Goal: Task Accomplishment & Management: Use online tool/utility

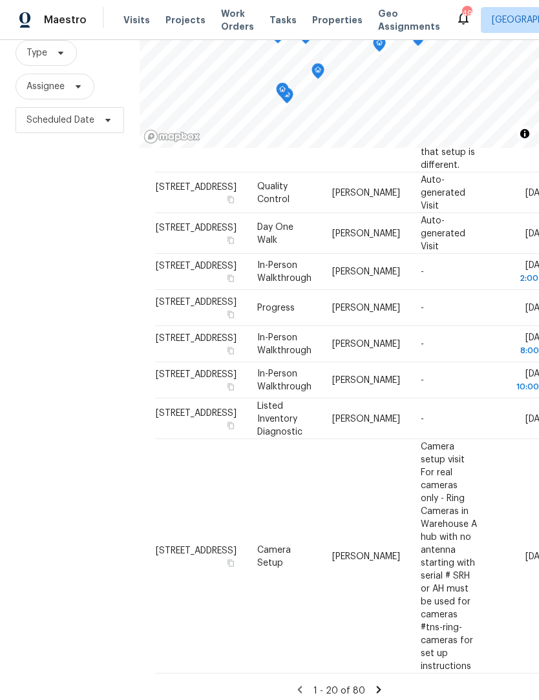
click at [377, 696] on icon at bounding box center [379, 691] width 12 height 12
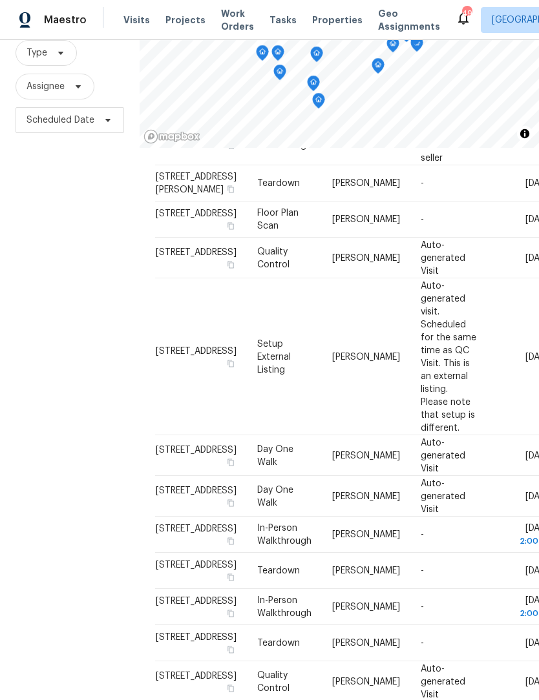
scroll to position [125, 0]
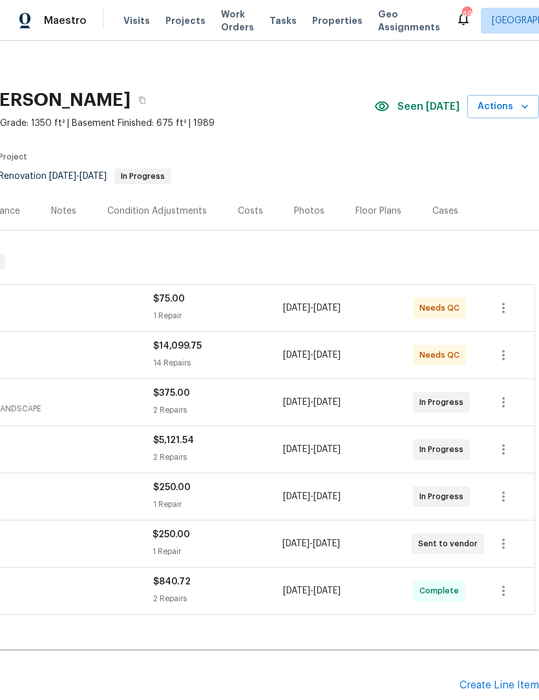
scroll to position [3, 191]
click at [256, 205] on div "Costs" at bounding box center [250, 211] width 25 height 13
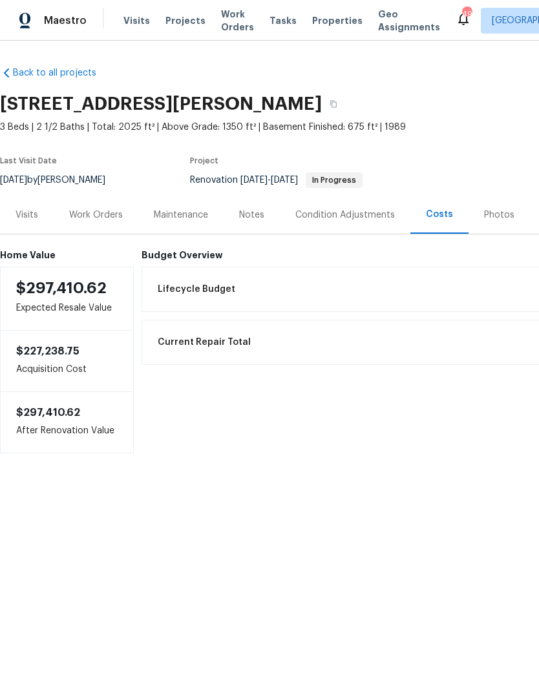
click at [96, 223] on div "Work Orders" at bounding box center [96, 215] width 85 height 38
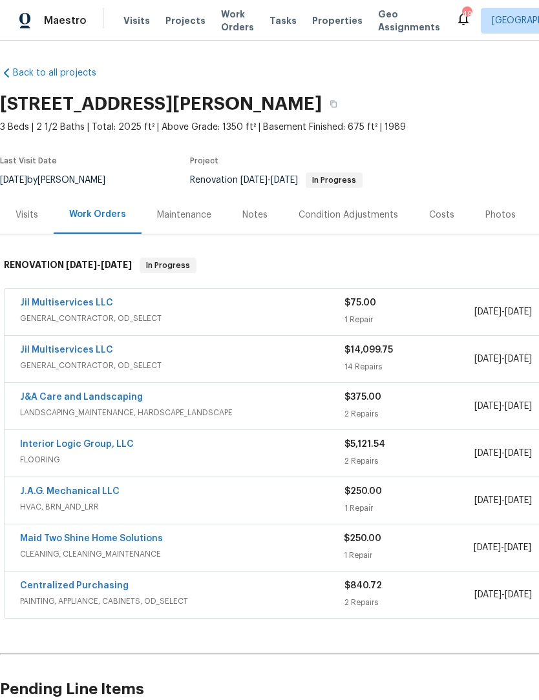
click at [77, 302] on link "Jil Multiservices LLC" at bounding box center [66, 302] width 93 height 9
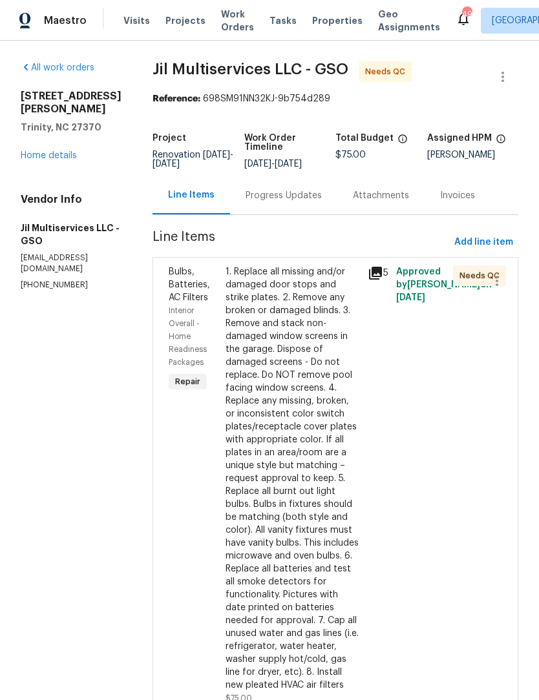
click at [380, 280] on icon at bounding box center [375, 273] width 13 height 13
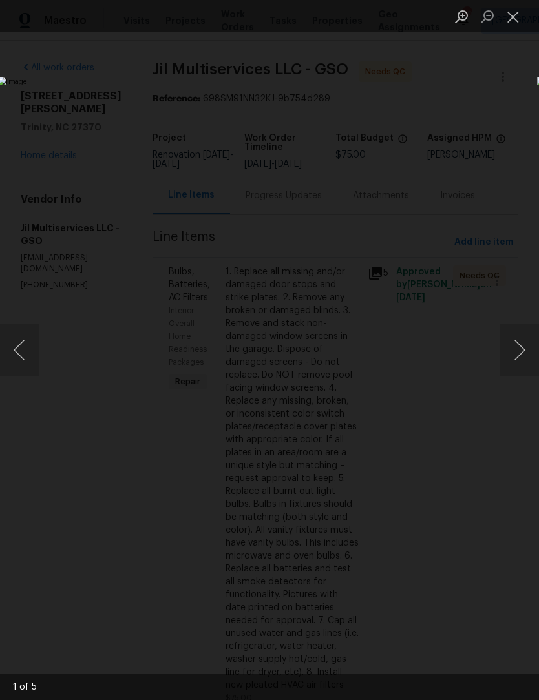
click at [515, 16] on button "Close lightbox" at bounding box center [513, 16] width 26 height 23
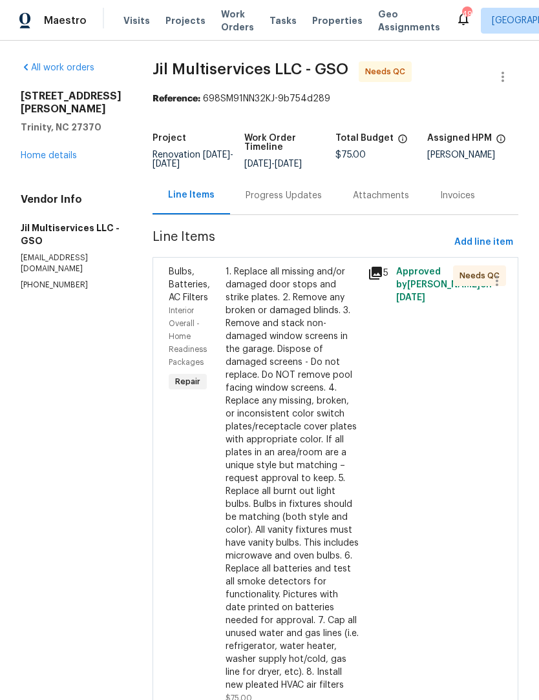
click at [291, 391] on div "1. Replace all missing and/or damaged door stops and strike plates. 2. Remove a…" at bounding box center [292, 478] width 134 height 426
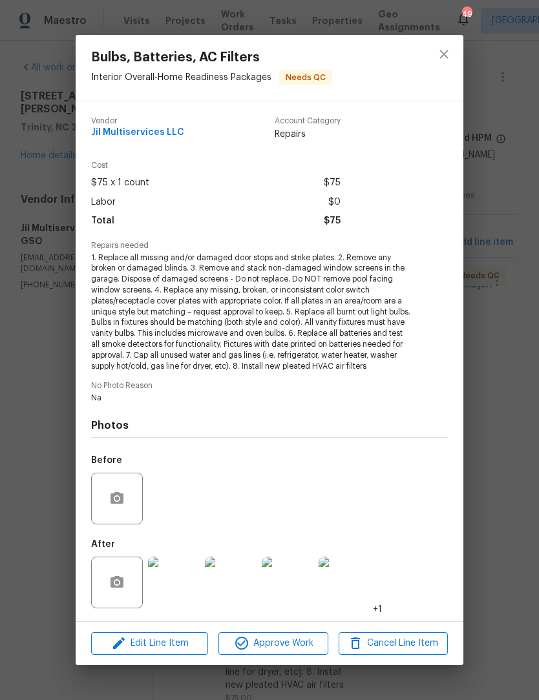
click at [178, 587] on img at bounding box center [174, 583] width 52 height 52
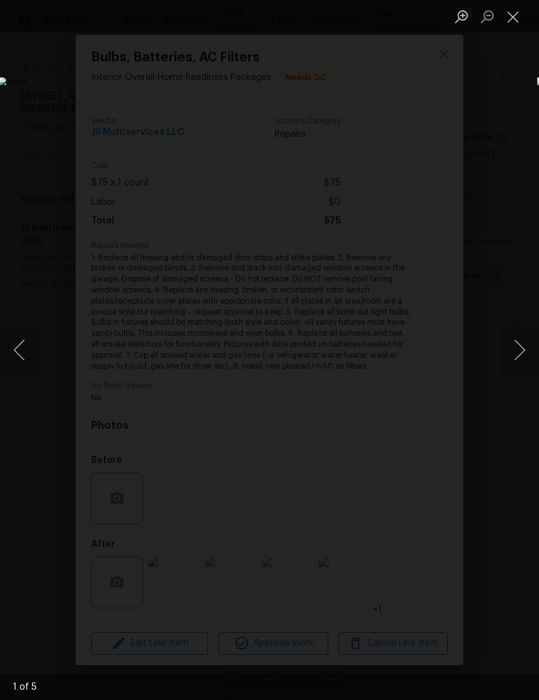
click at [523, 349] on button "Next image" at bounding box center [519, 350] width 39 height 52
click at [525, 342] on button "Next image" at bounding box center [519, 350] width 39 height 52
click at [524, 342] on button "Next image" at bounding box center [519, 350] width 39 height 52
click at [526, 342] on button "Next image" at bounding box center [519, 350] width 39 height 52
click at [523, 345] on button "Next image" at bounding box center [519, 350] width 39 height 52
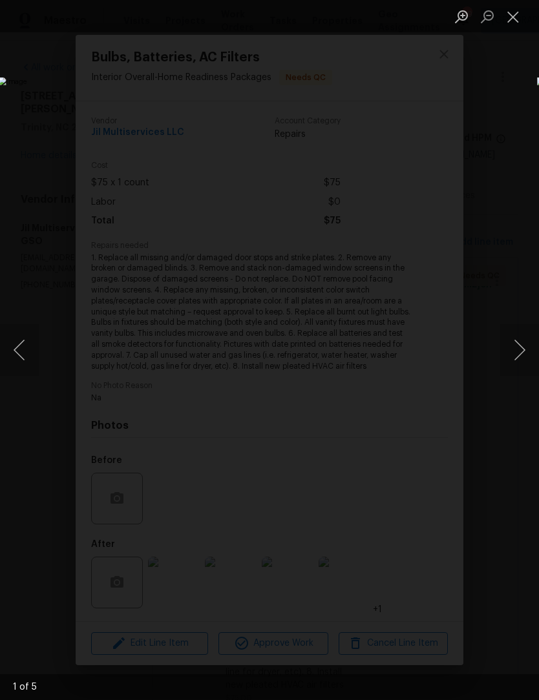
click at [514, 13] on button "Close lightbox" at bounding box center [513, 16] width 26 height 23
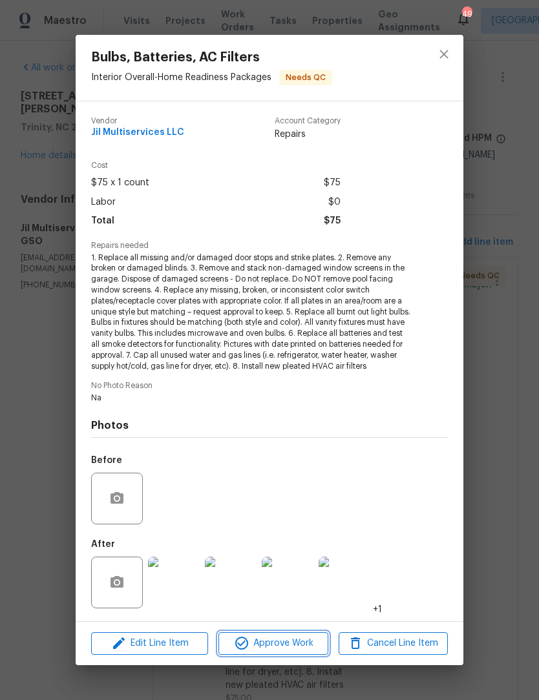
click at [289, 652] on button "Approve Work" at bounding box center [272, 643] width 109 height 23
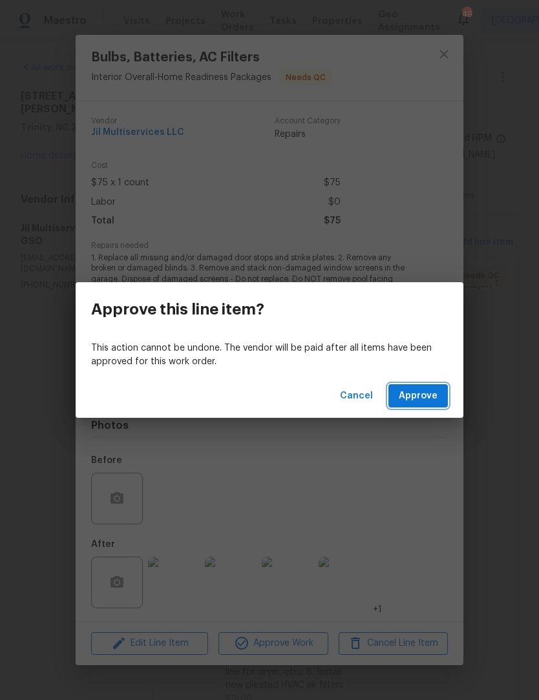
click at [431, 406] on button "Approve" at bounding box center [417, 396] width 59 height 24
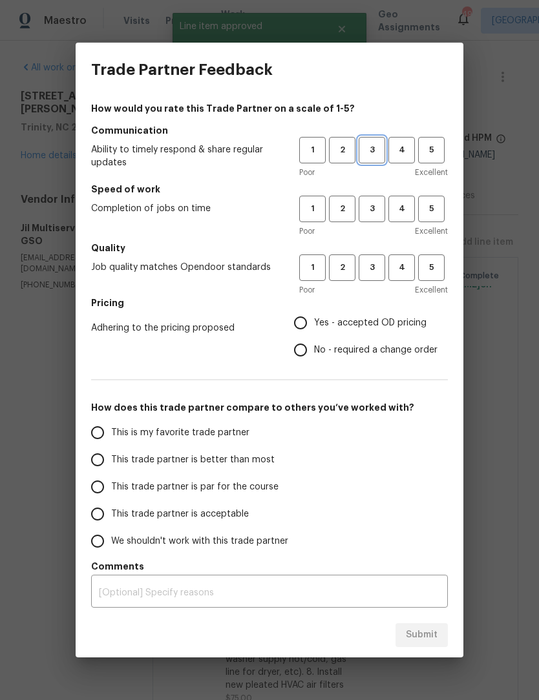
click at [372, 140] on button "3" at bounding box center [371, 150] width 26 height 26
click at [374, 198] on button "3" at bounding box center [371, 209] width 26 height 26
click at [369, 275] on button "3" at bounding box center [371, 267] width 26 height 26
click at [308, 329] on input "Yes - accepted OD pricing" at bounding box center [300, 322] width 27 height 27
radio input "true"
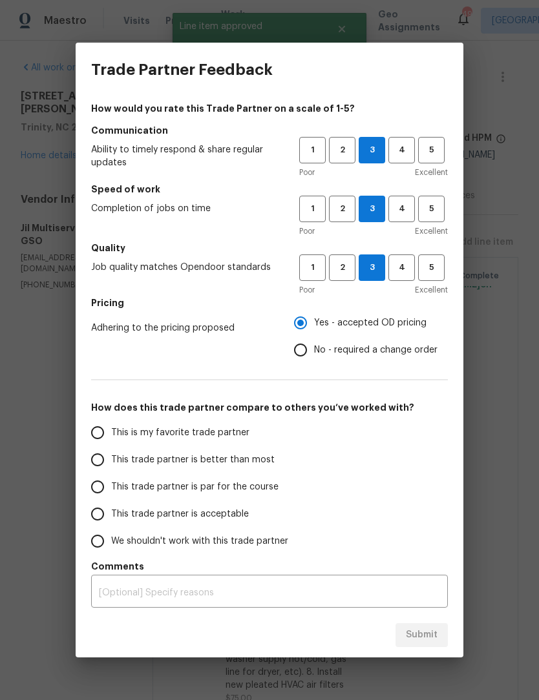
click at [116, 453] on label "This trade partner is better than most" at bounding box center [186, 459] width 204 height 27
click at [111, 453] on input "This trade partner is better than most" at bounding box center [97, 459] width 27 height 27
click at [430, 636] on span "Submit" at bounding box center [422, 635] width 32 height 16
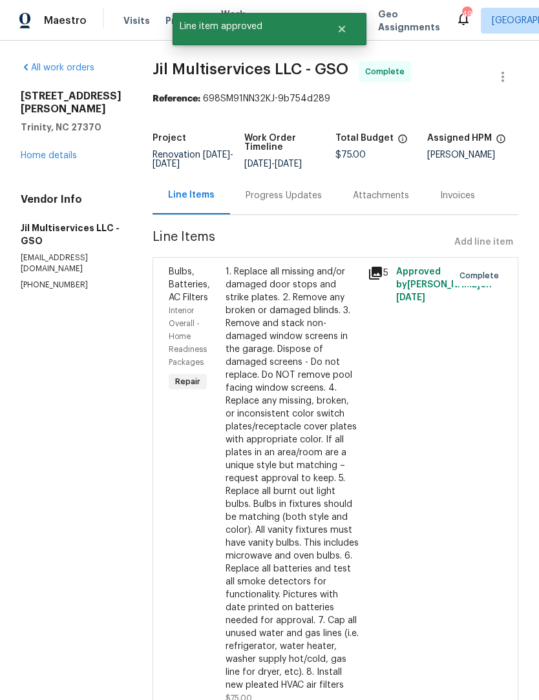
radio input "true"
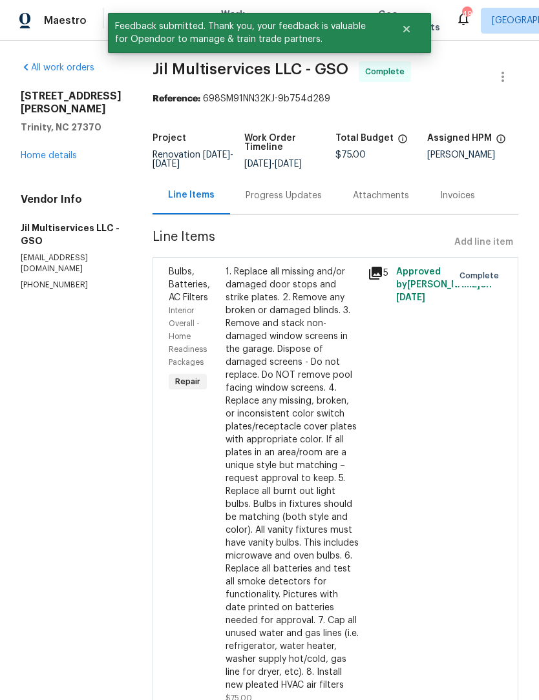
click at [62, 151] on link "Home details" at bounding box center [49, 155] width 56 height 9
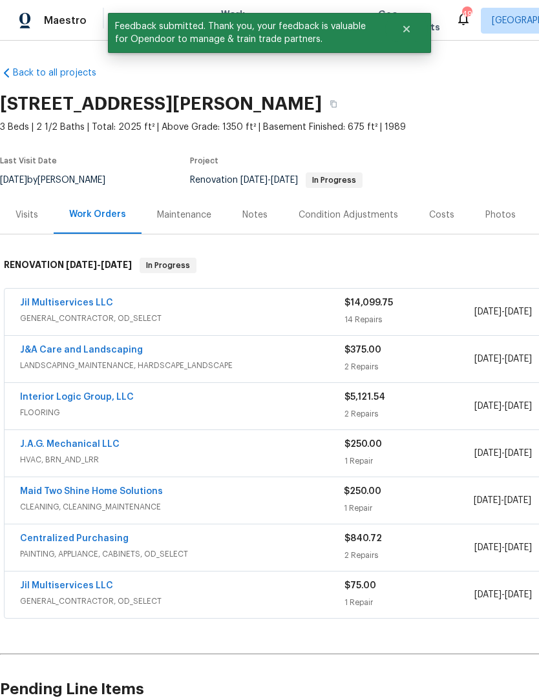
click at [82, 305] on link "Jil Multiservices LLC" at bounding box center [66, 302] width 93 height 9
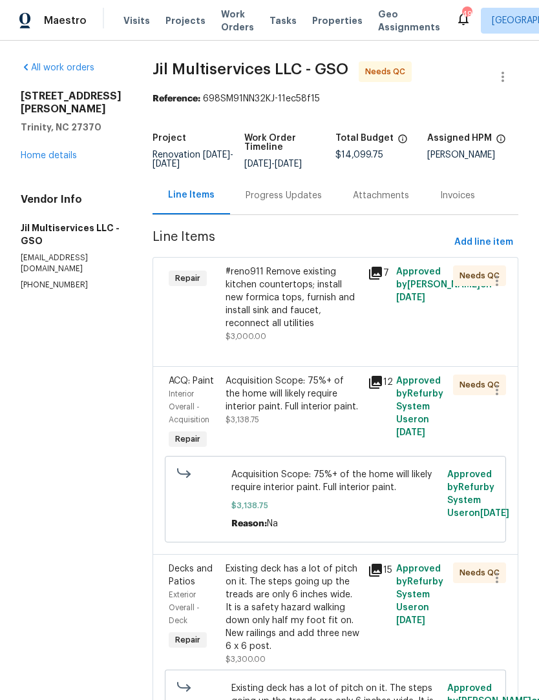
click at [287, 315] on div "#reno911 Remove existing kitchen countertops; install new formica tops, furnish…" at bounding box center [292, 297] width 134 height 65
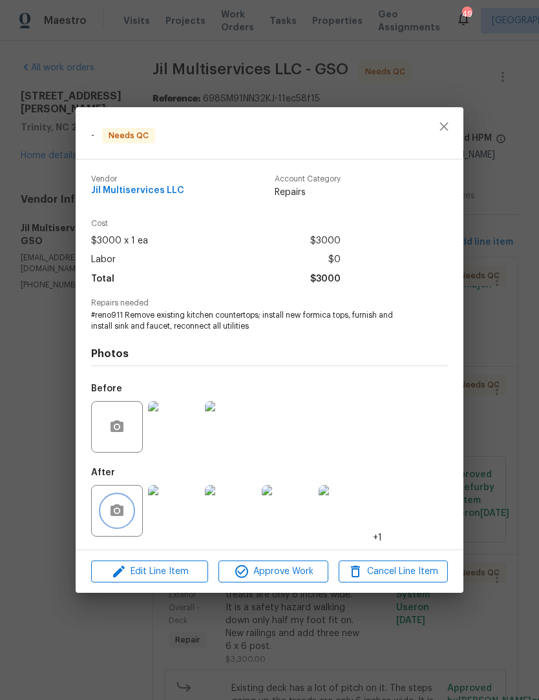
click at [130, 507] on button "button" at bounding box center [116, 510] width 31 height 31
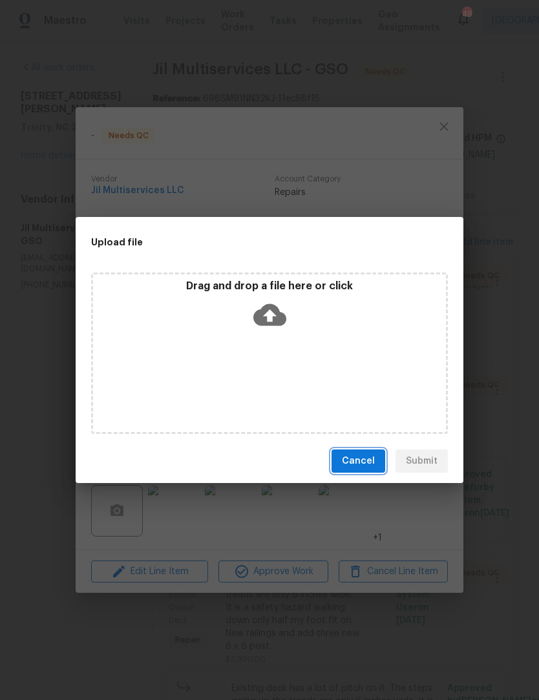
click at [366, 463] on span "Cancel" at bounding box center [358, 461] width 33 height 16
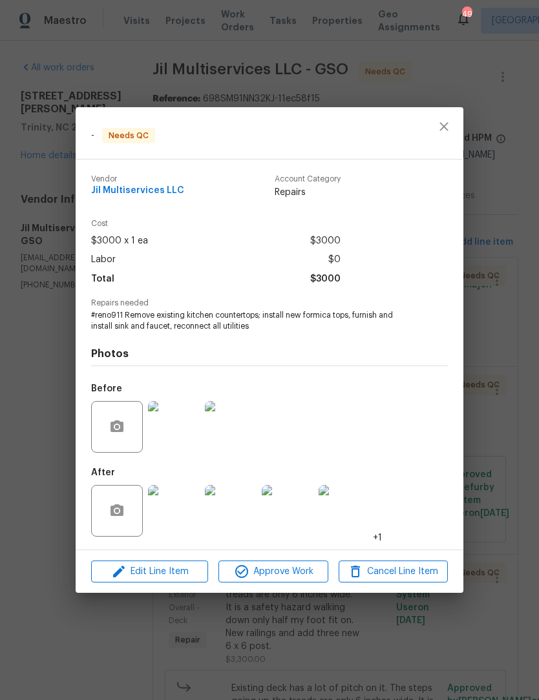
click at [178, 511] on img at bounding box center [174, 511] width 52 height 52
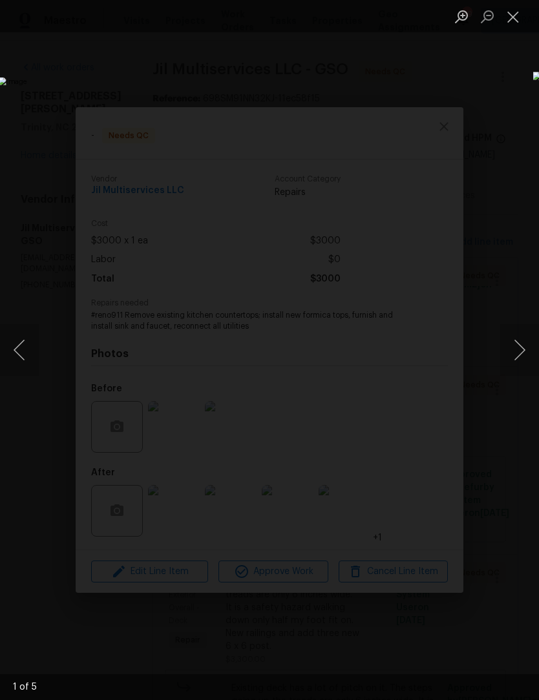
click at [525, 346] on button "Next image" at bounding box center [519, 350] width 39 height 52
click at [523, 339] on button "Next image" at bounding box center [519, 350] width 39 height 52
click at [523, 340] on button "Next image" at bounding box center [519, 350] width 39 height 52
click at [522, 343] on button "Next image" at bounding box center [519, 350] width 39 height 52
click at [517, 16] on button "Close lightbox" at bounding box center [513, 16] width 26 height 23
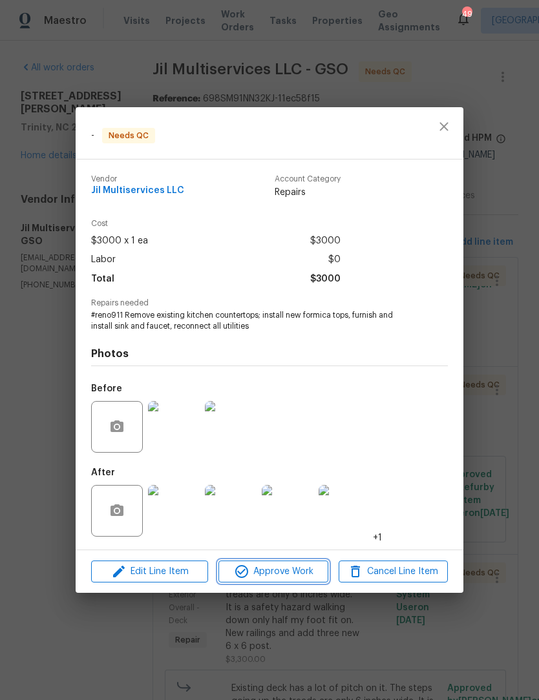
click at [287, 577] on span "Approve Work" at bounding box center [272, 572] width 101 height 16
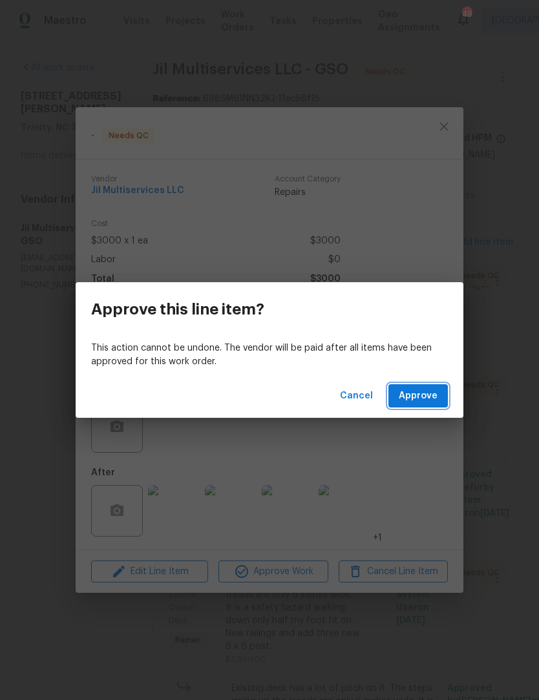
click at [419, 399] on span "Approve" at bounding box center [418, 396] width 39 height 16
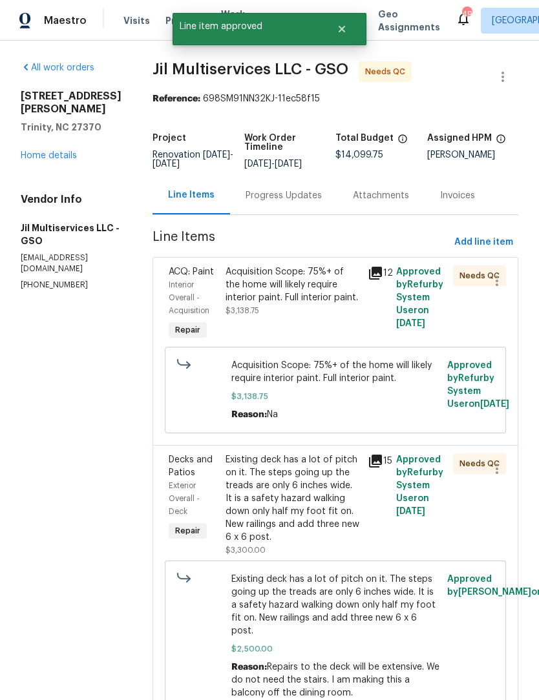
click at [313, 304] on div "Acquisition Scope: 75%+ of the home will likely require interior paint. Full in…" at bounding box center [292, 284] width 134 height 39
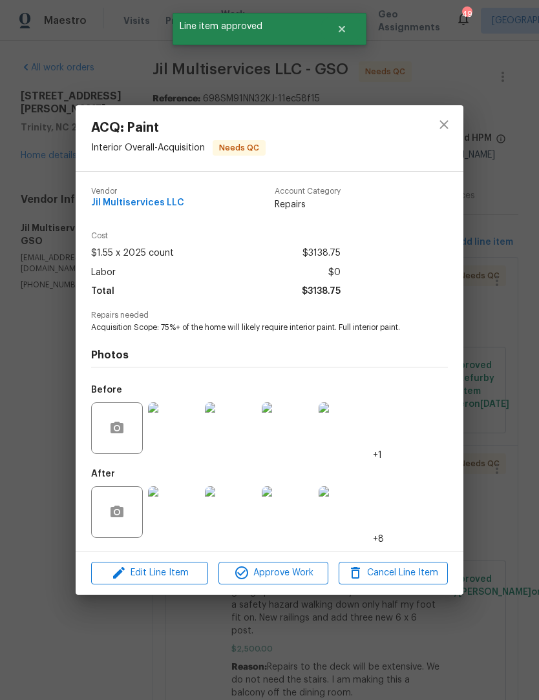
click at [296, 578] on span "Approve Work" at bounding box center [272, 573] width 101 height 16
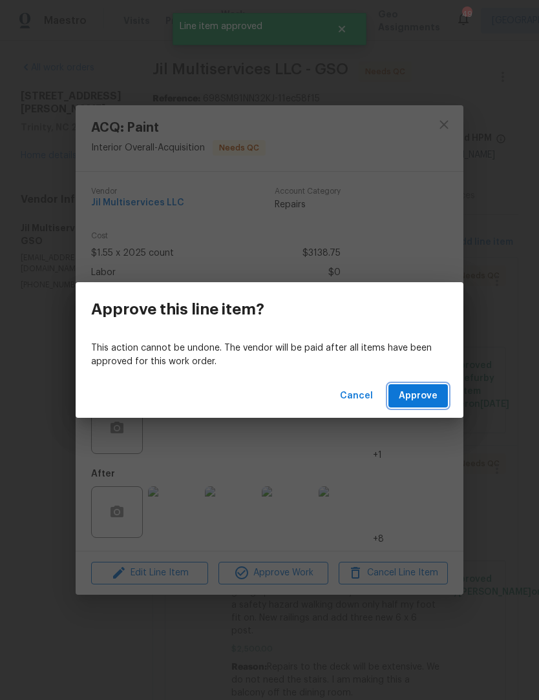
click at [426, 396] on span "Approve" at bounding box center [418, 396] width 39 height 16
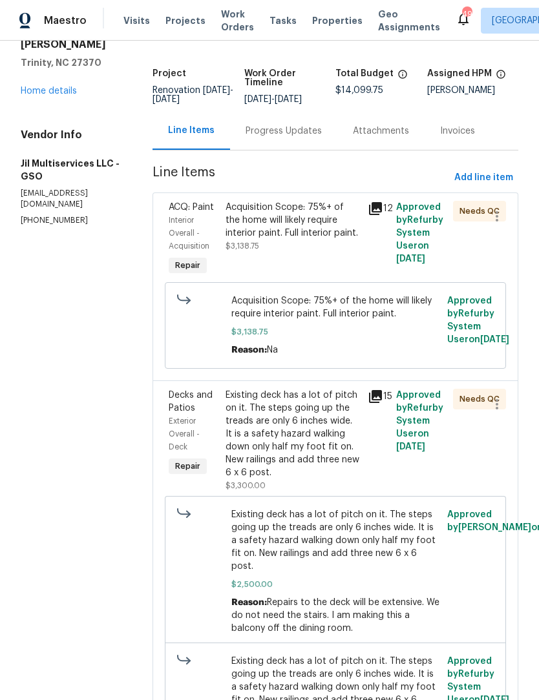
scroll to position [61, 0]
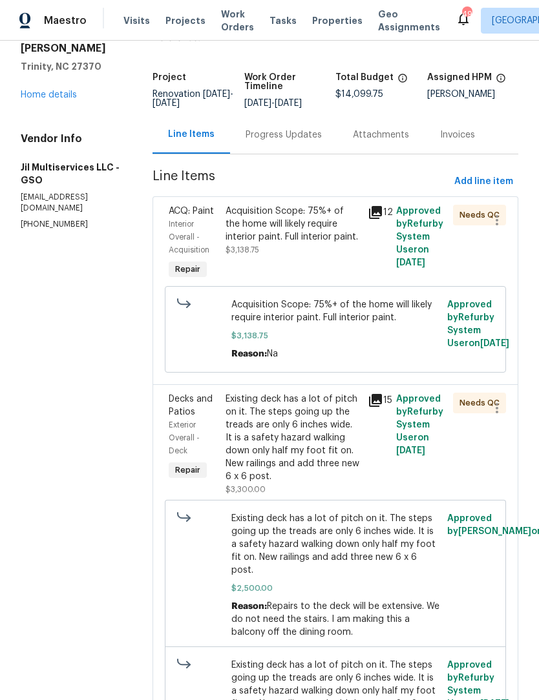
click at [316, 455] on div "Existing deck has a lot of pitch on it. The steps going up the treads are only …" at bounding box center [292, 438] width 134 height 90
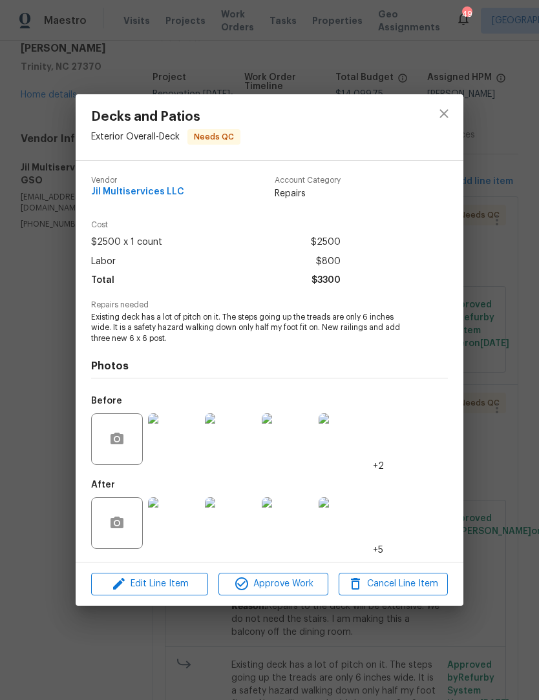
scroll to position [0, 0]
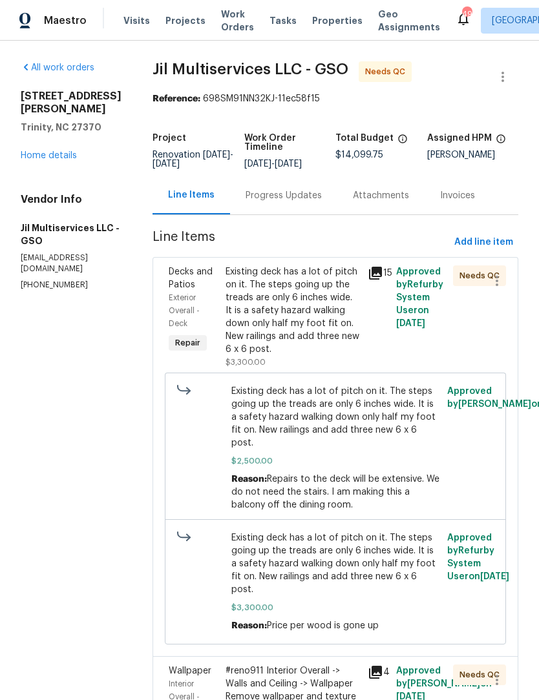
click at [337, 308] on div "Existing deck has a lot of pitch on it. The steps going up the treads are only …" at bounding box center [292, 310] width 134 height 90
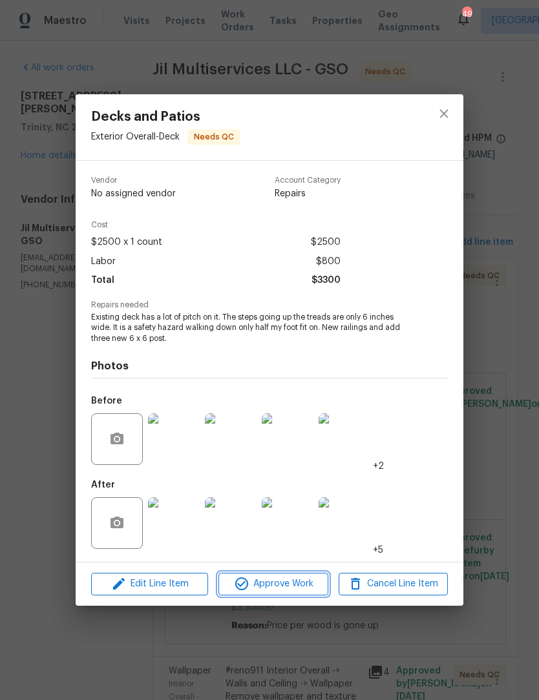
click at [287, 581] on span "Approve Work" at bounding box center [272, 584] width 101 height 16
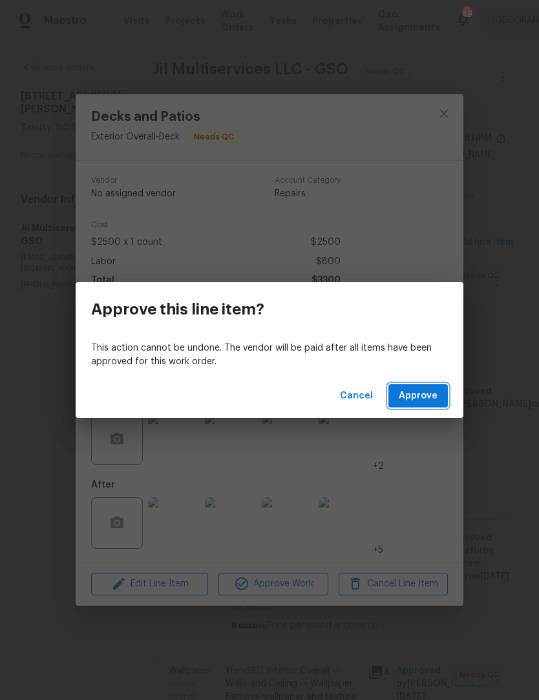
click at [415, 395] on span "Approve" at bounding box center [418, 396] width 39 height 16
click at [416, 395] on span "Loading..." at bounding box center [415, 396] width 45 height 16
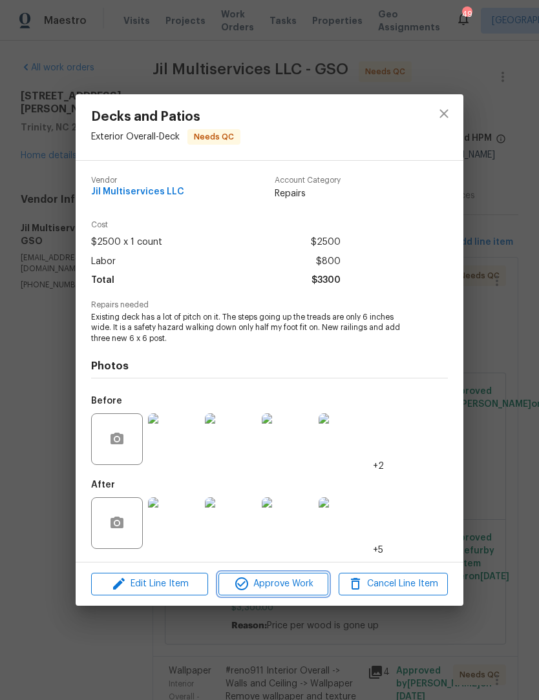
click at [296, 592] on span "Approve Work" at bounding box center [272, 584] width 101 height 16
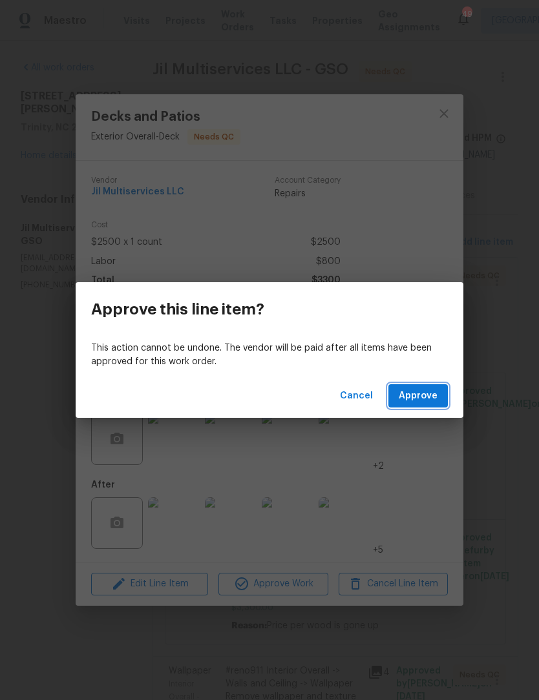
click at [429, 400] on span "Approve" at bounding box center [418, 396] width 39 height 16
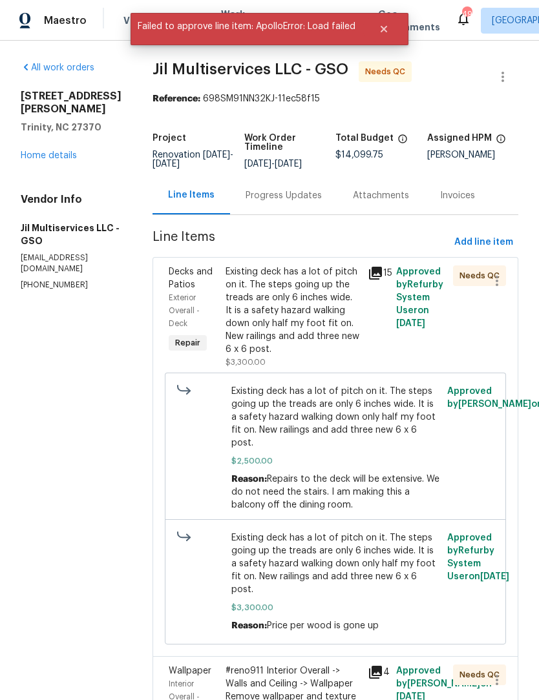
click at [66, 151] on link "Home details" at bounding box center [49, 155] width 56 height 9
